Goal: Task Accomplishment & Management: Manage account settings

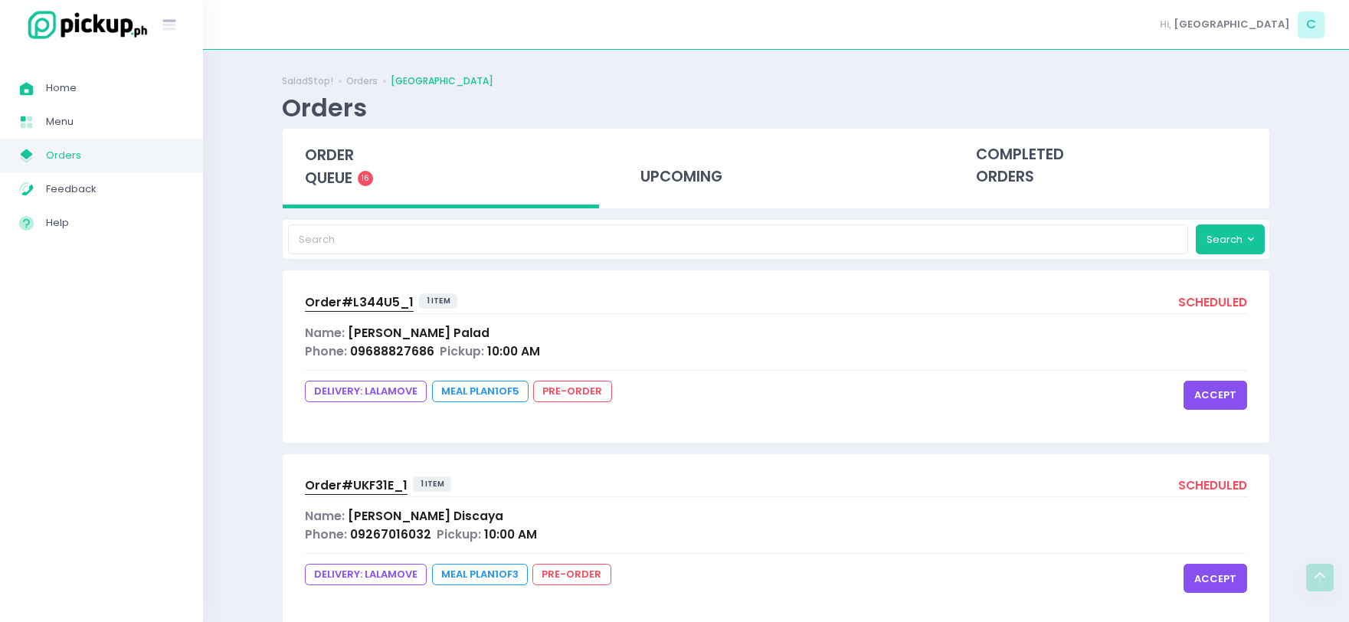
scroll to position [2604, 0]
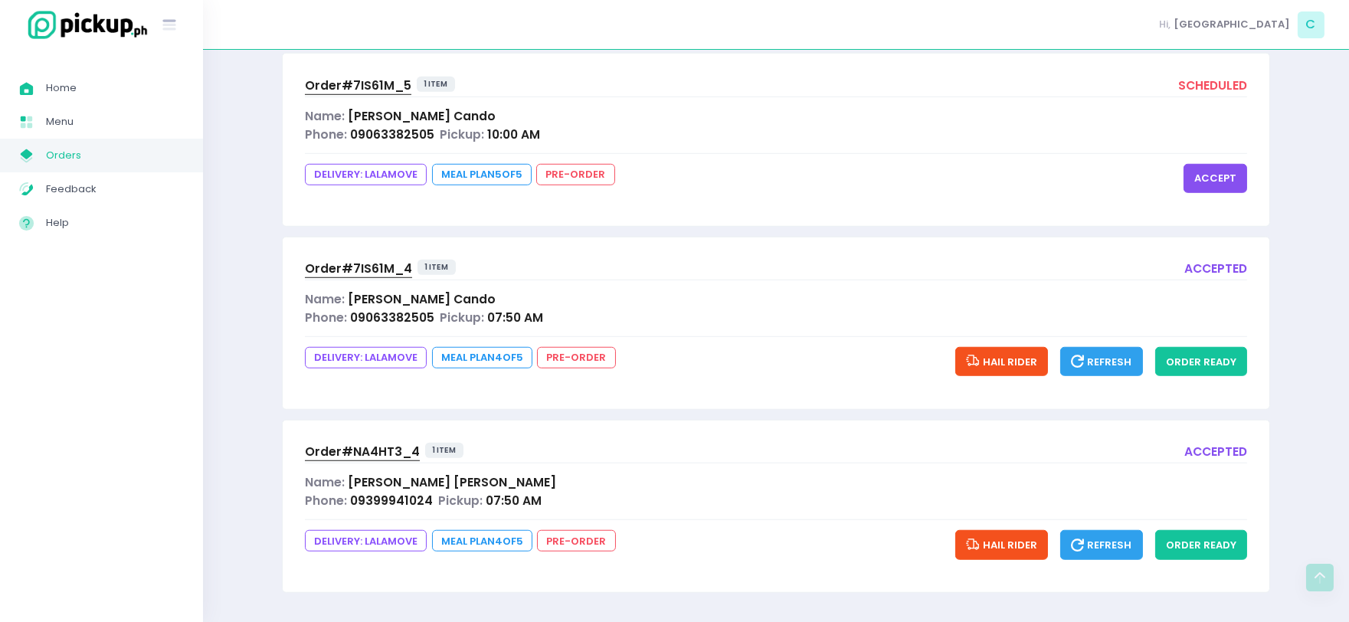
click at [400, 489] on span "[PERSON_NAME]" at bounding box center [452, 482] width 208 height 16
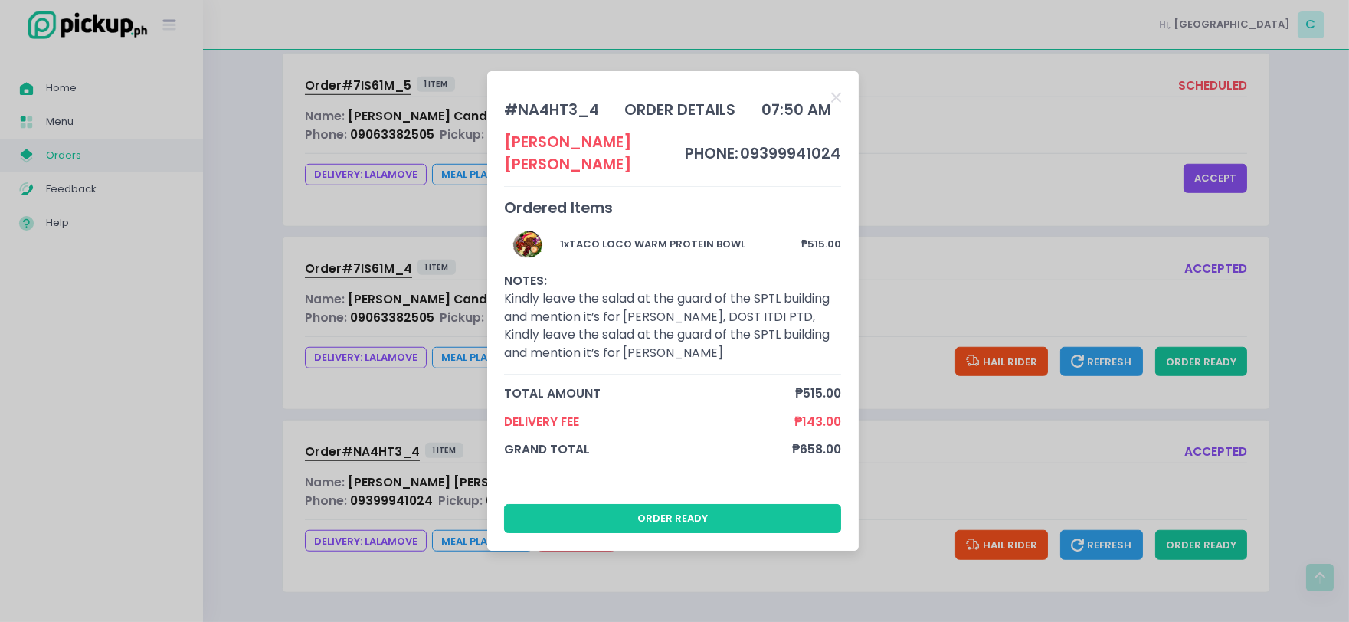
click at [1123, 494] on div "# NA4HT3_4 order details 07:50 AM [PERSON_NAME] phone: 09399941024 Ordered Item…" at bounding box center [674, 311] width 1349 height 622
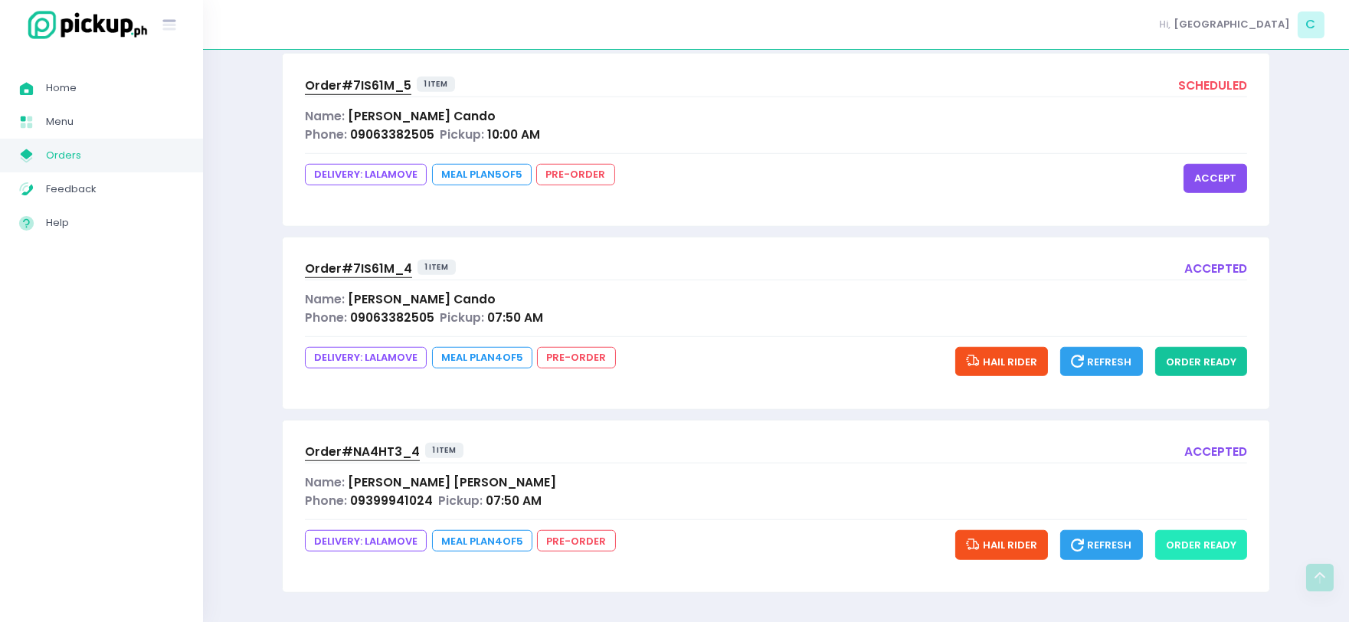
click at [1204, 548] on button "order ready" at bounding box center [1201, 544] width 92 height 29
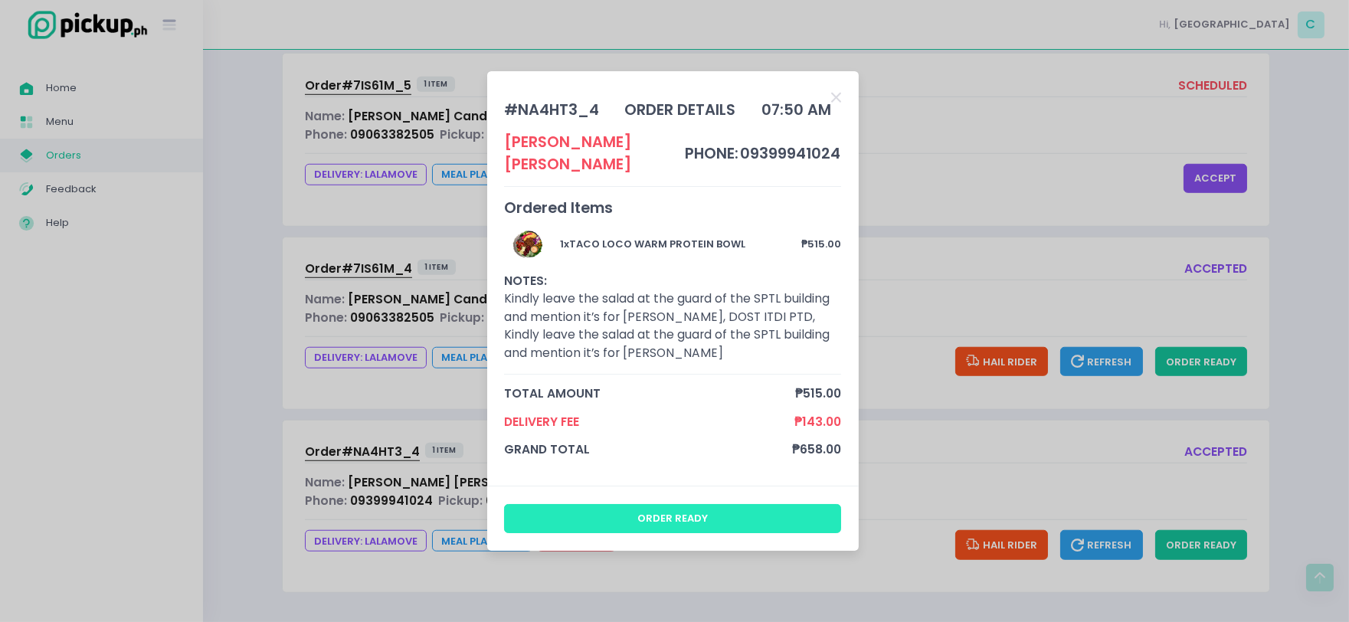
click at [726, 508] on button "order ready" at bounding box center [672, 518] width 337 height 29
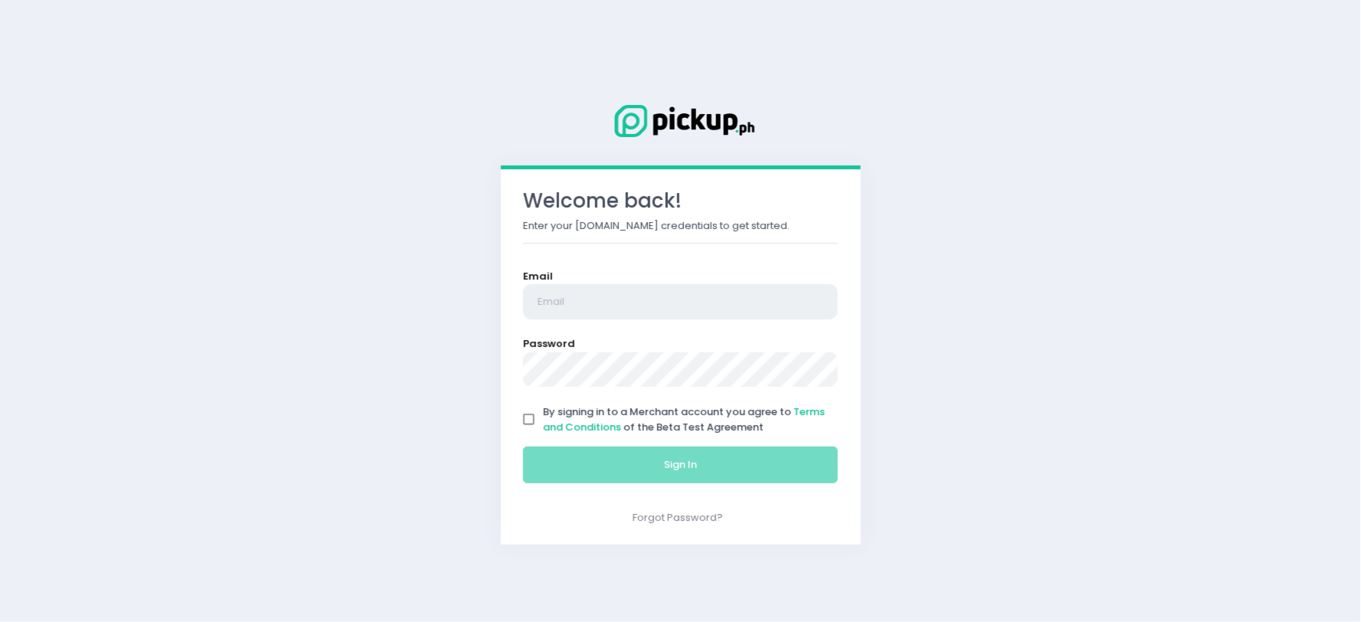
type input "[EMAIL_ADDRESS][DOMAIN_NAME]"
click at [531, 422] on input "By signing in to a Merchant account you agree to Terms and Conditions of the Be…" at bounding box center [529, 419] width 29 height 29
checkbox input "true"
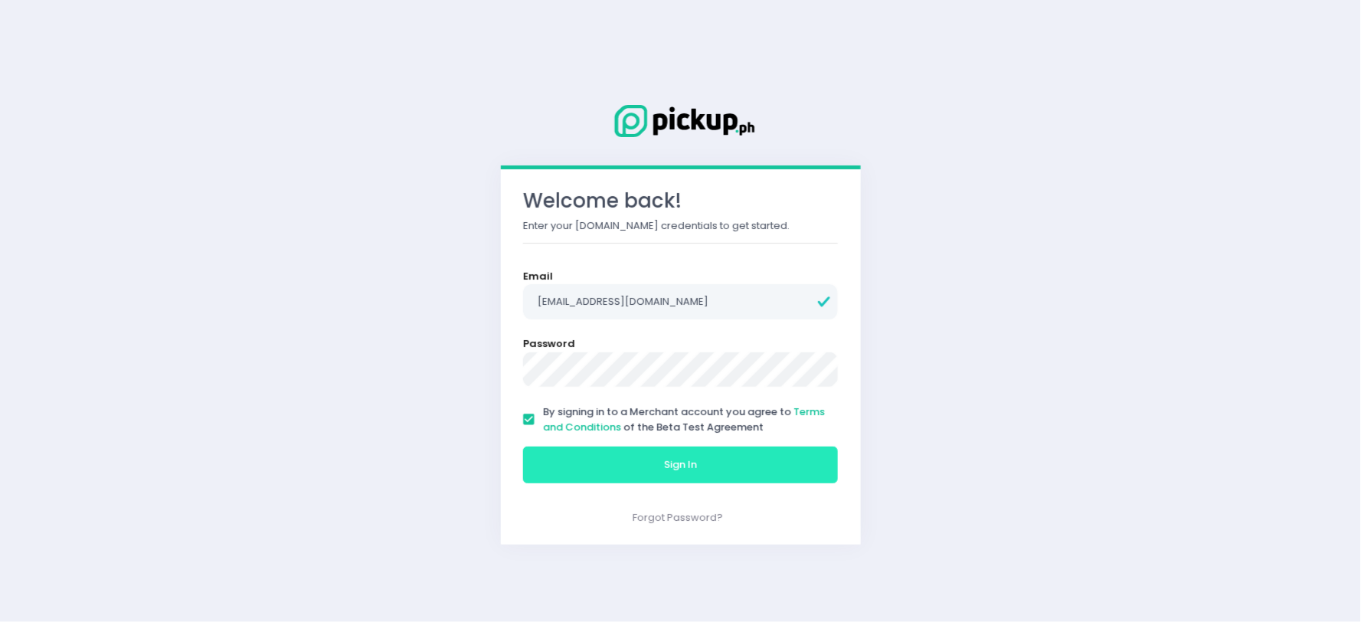
click at [544, 461] on button "Sign In" at bounding box center [681, 464] width 316 height 37
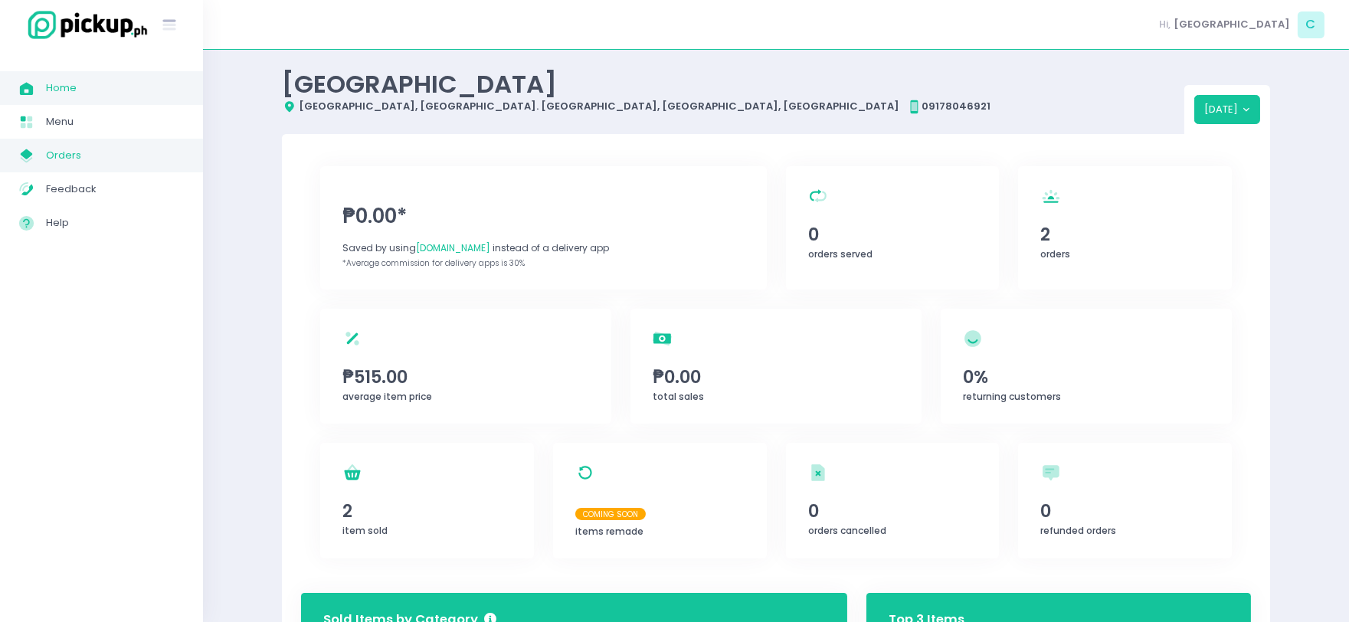
drag, startPoint x: 86, startPoint y: 144, endPoint x: 159, endPoint y: 144, distance: 73.5
click at [86, 145] on span "Orders" at bounding box center [115, 155] width 138 height 20
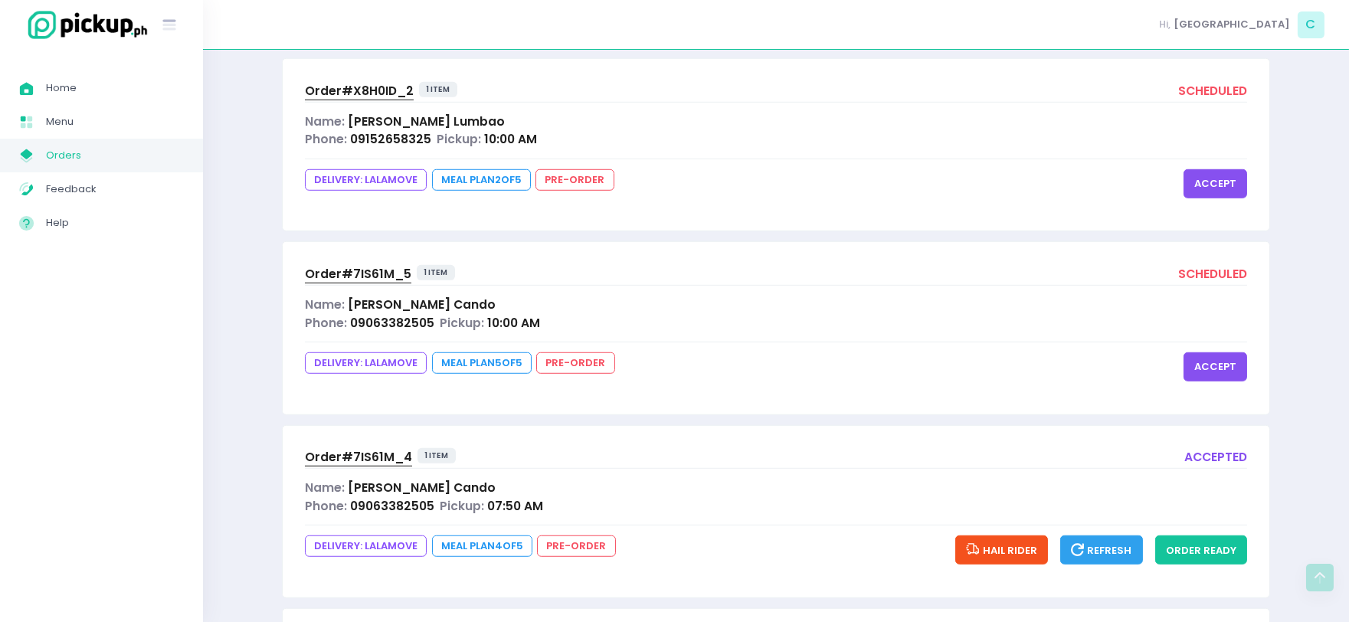
scroll to position [2604, 0]
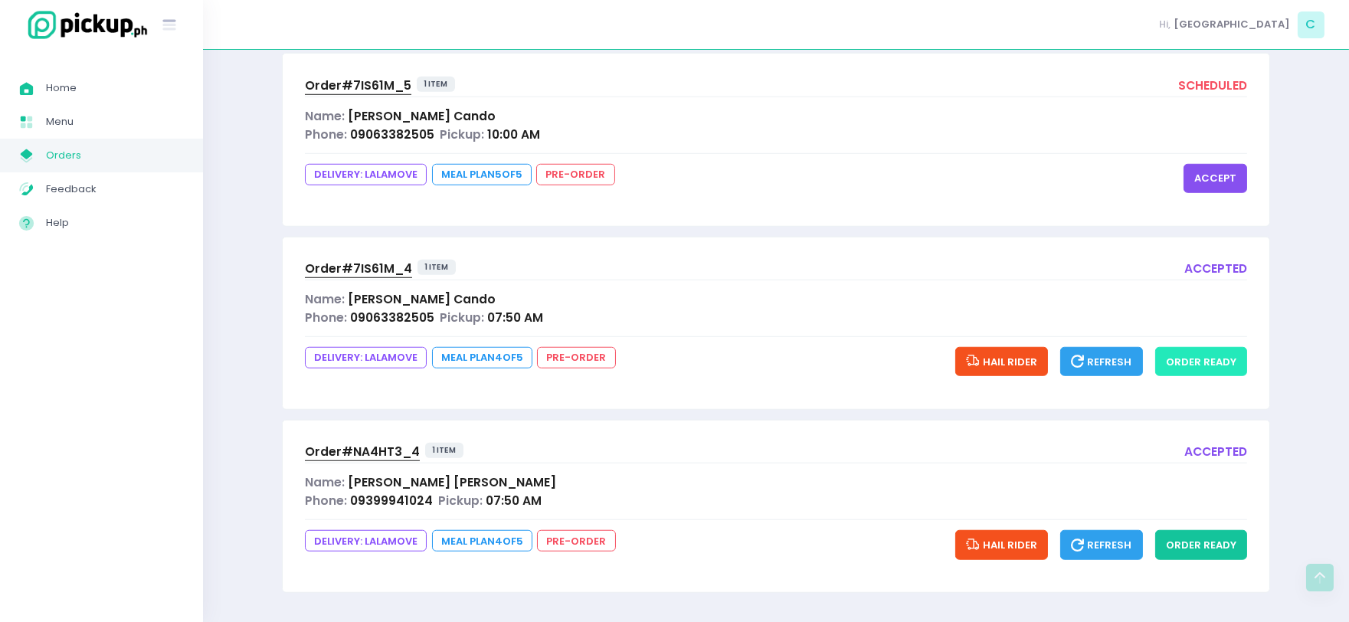
click at [1203, 363] on button "order ready" at bounding box center [1201, 361] width 92 height 29
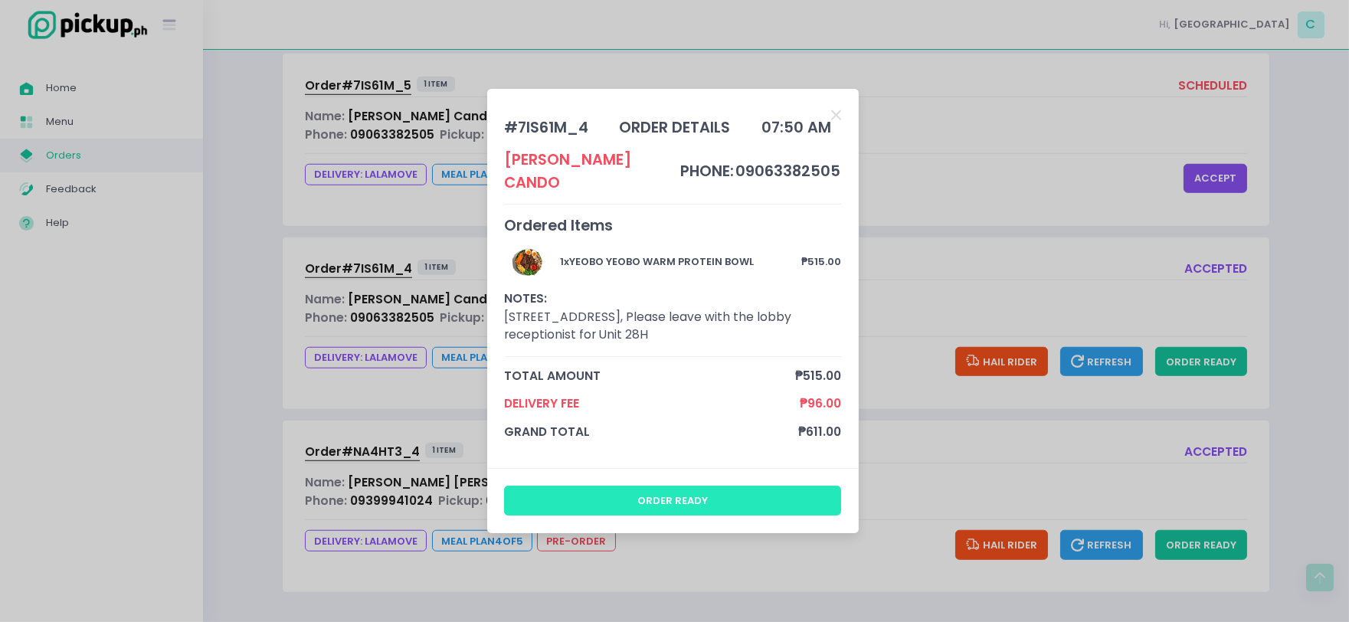
click at [693, 502] on button "order ready" at bounding box center [672, 500] width 337 height 29
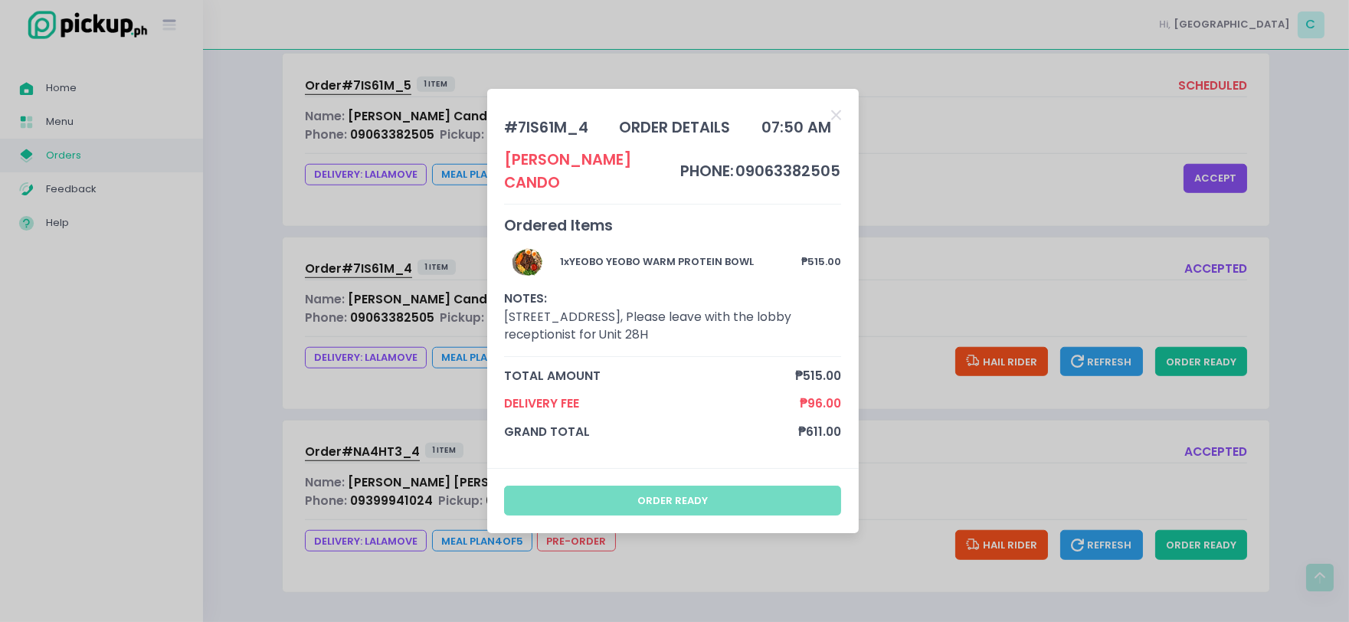
scroll to position [0, 0]
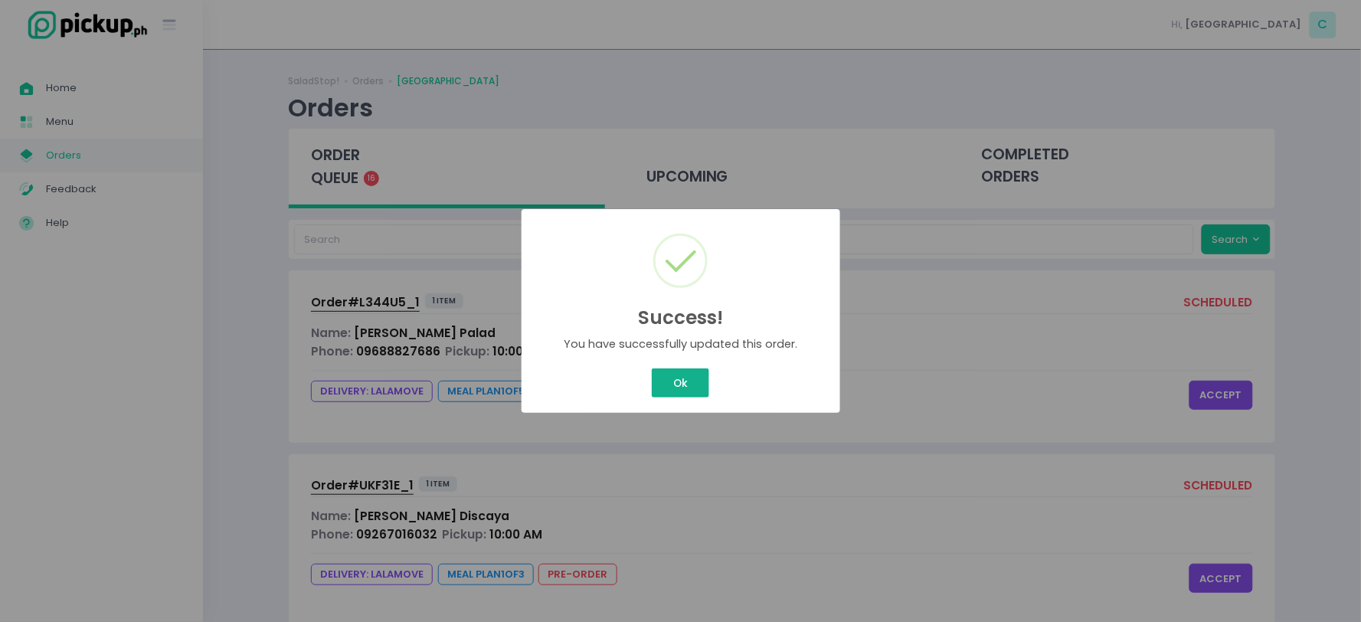
click at [684, 379] on div "Success! × You have successfully updated this order. Ok Cancel" at bounding box center [680, 311] width 319 height 204
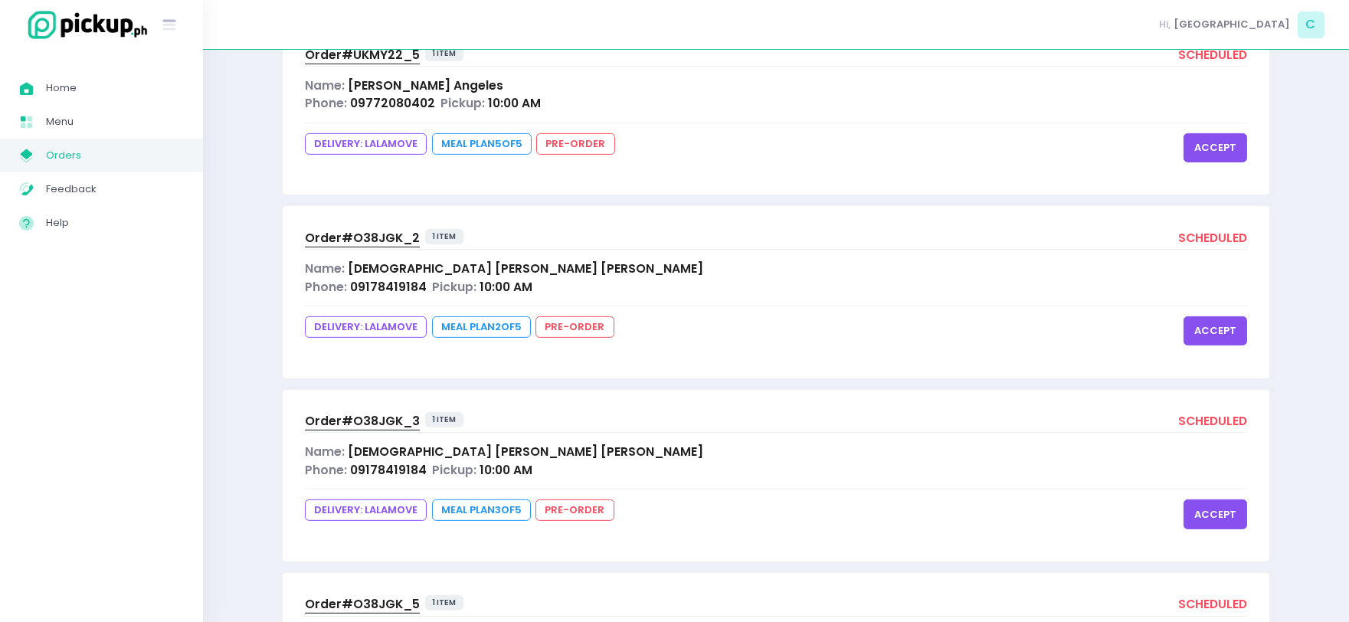
scroll to position [2637, 0]
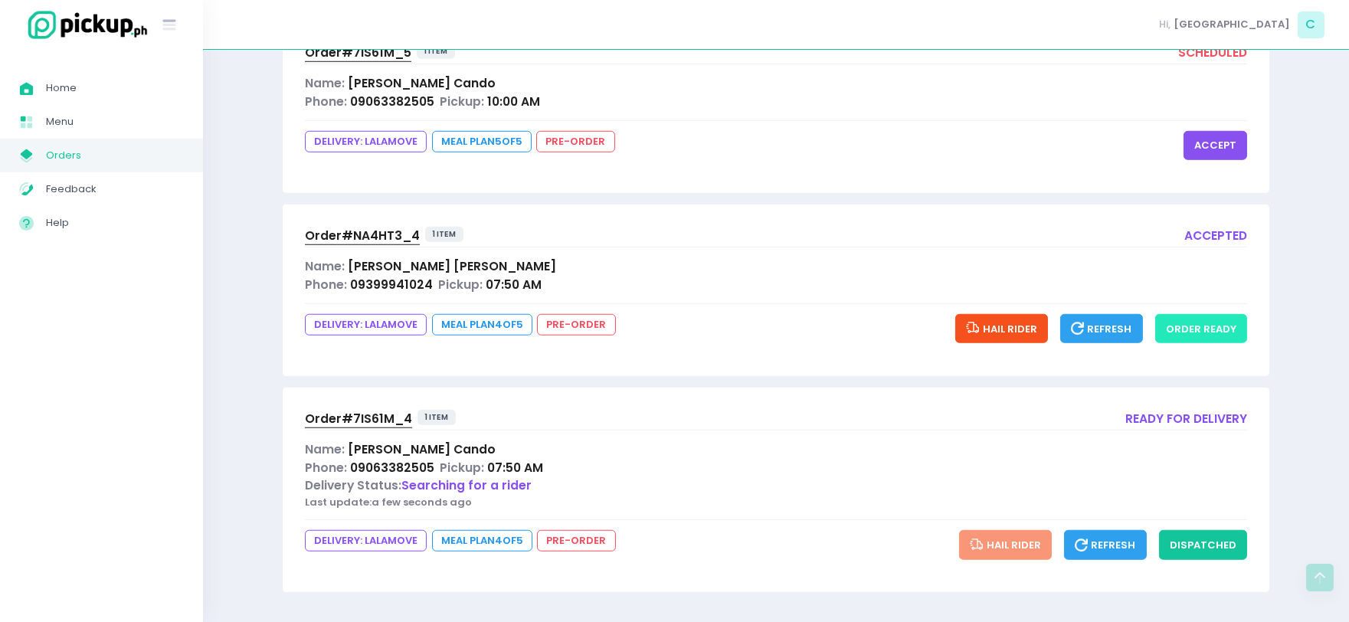
click at [1216, 329] on button "order ready" at bounding box center [1201, 328] width 92 height 29
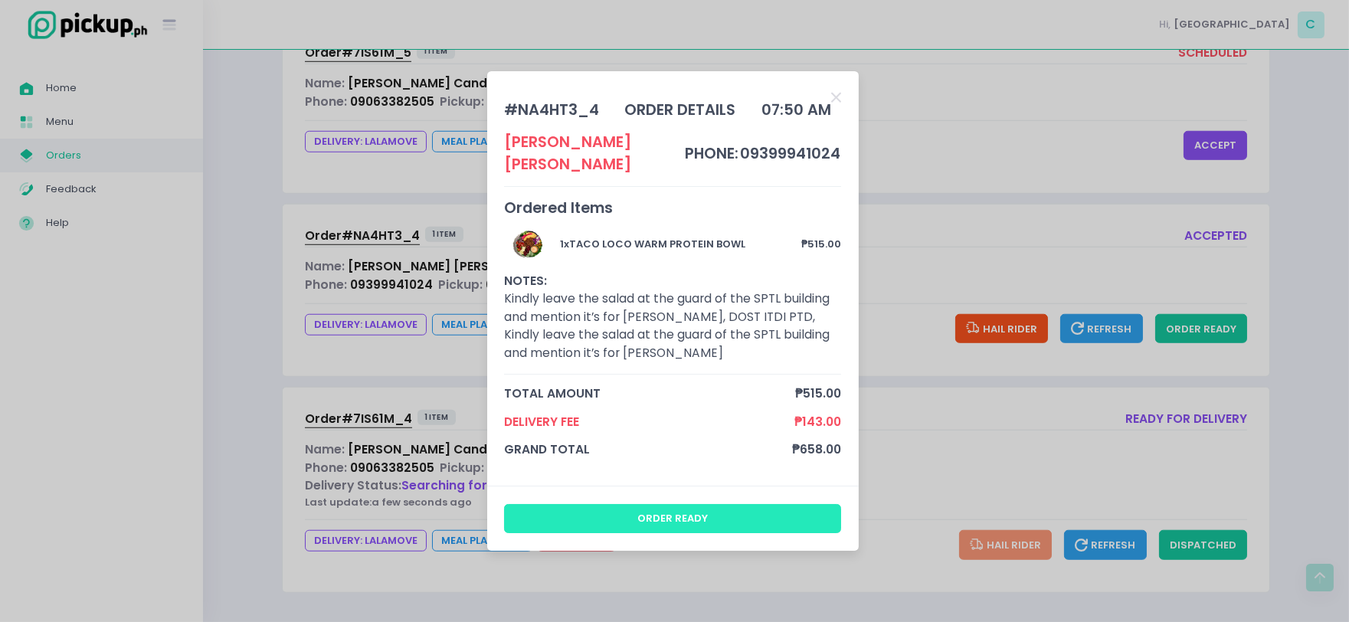
click at [726, 508] on button "order ready" at bounding box center [672, 518] width 337 height 29
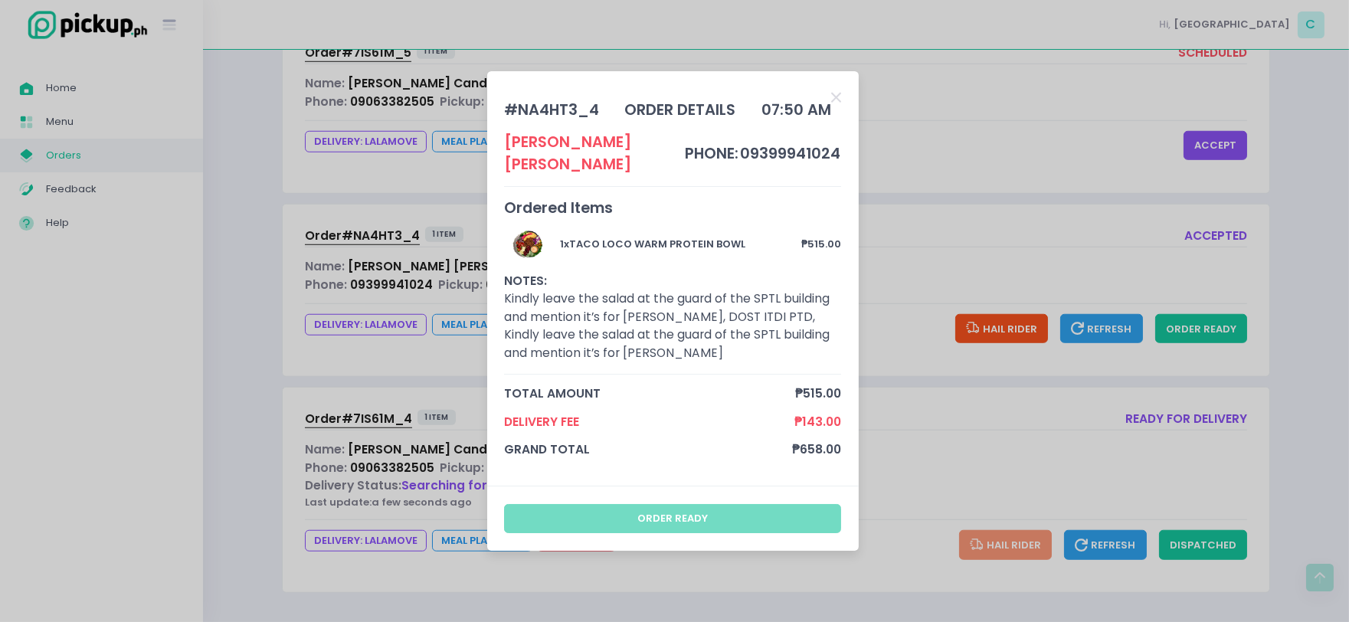
scroll to position [0, 0]
